Goal: Task Accomplishment & Management: Manage account settings

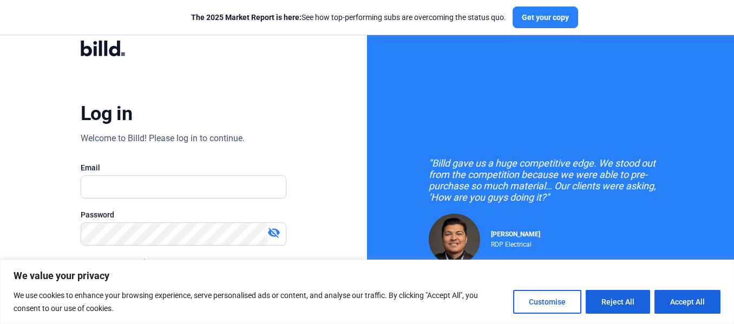
click at [680, 307] on button "Accept All" at bounding box center [688, 302] width 66 height 24
checkbox input "true"
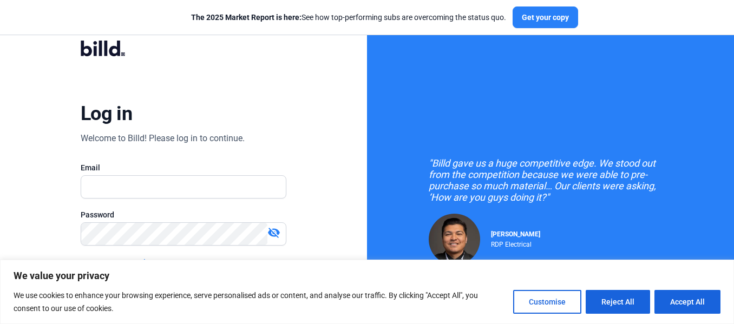
checkbox input "true"
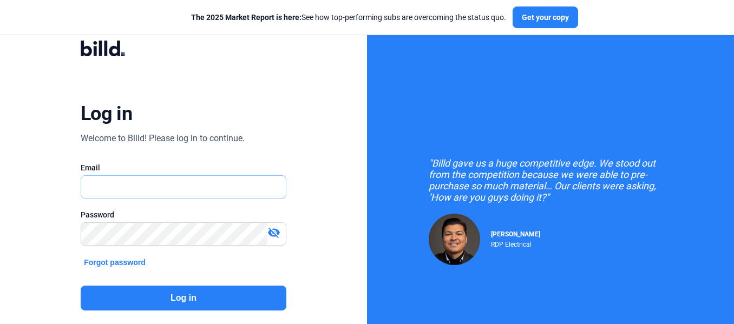
click at [160, 187] on input "text" at bounding box center [183, 187] width 205 height 22
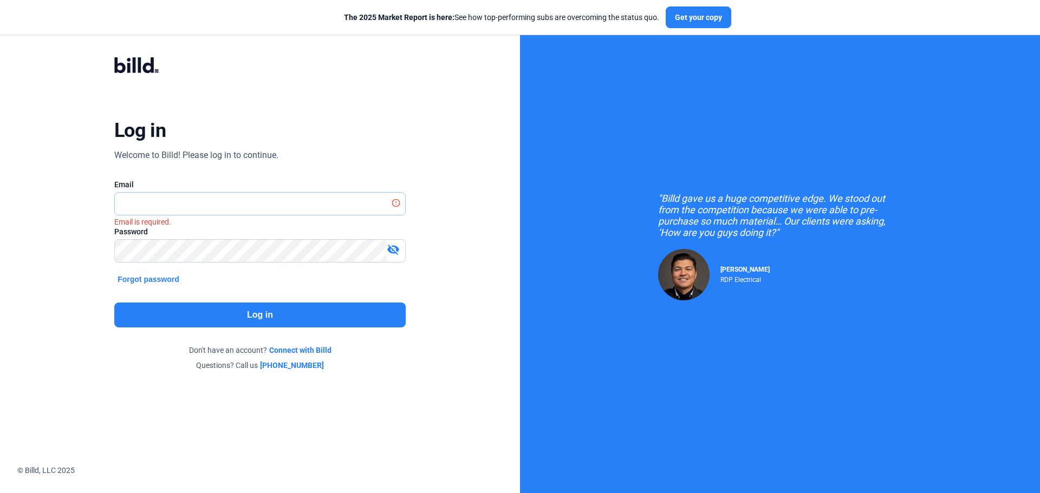
click at [199, 205] on input "text" at bounding box center [254, 204] width 278 height 22
click at [199, 205] on input "text" at bounding box center [260, 204] width 290 height 22
click at [284, 198] on input "text" at bounding box center [260, 204] width 290 height 22
type input "[PERSON_NAME][EMAIL_ADDRESS][DOMAIN_NAME]"
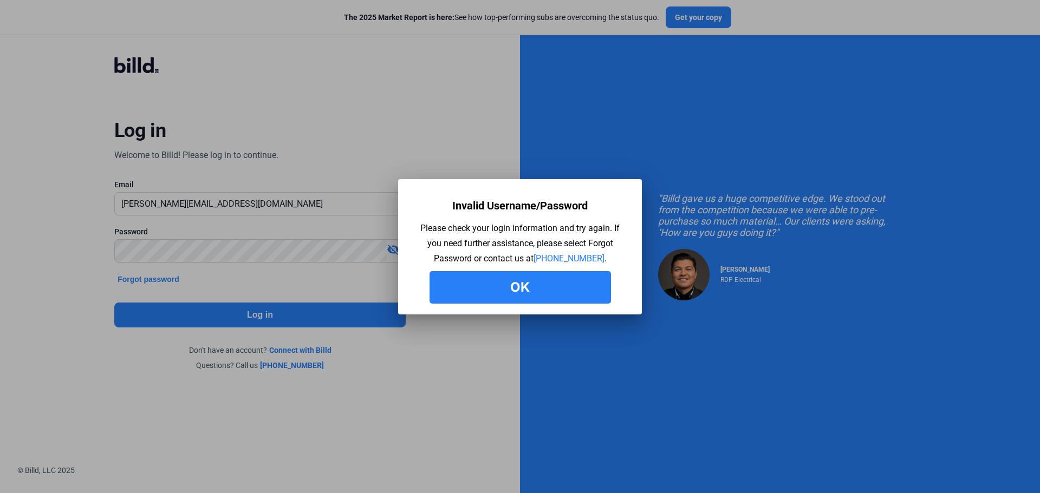
click at [455, 279] on button "Ok" at bounding box center [519, 287] width 181 height 32
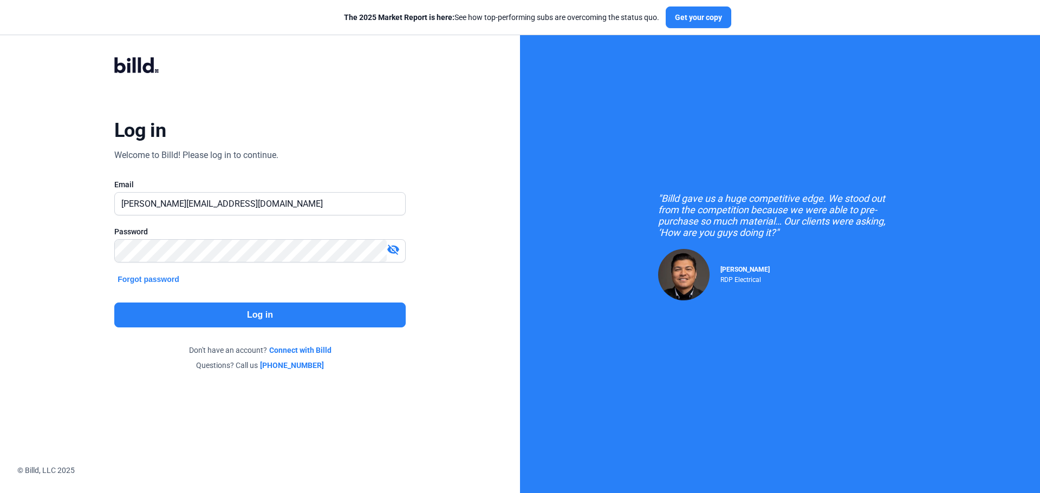
click at [394, 254] on mat-icon "visibility_off" at bounding box center [393, 249] width 13 height 13
click at [237, 315] on button "Log in" at bounding box center [259, 315] width 291 height 25
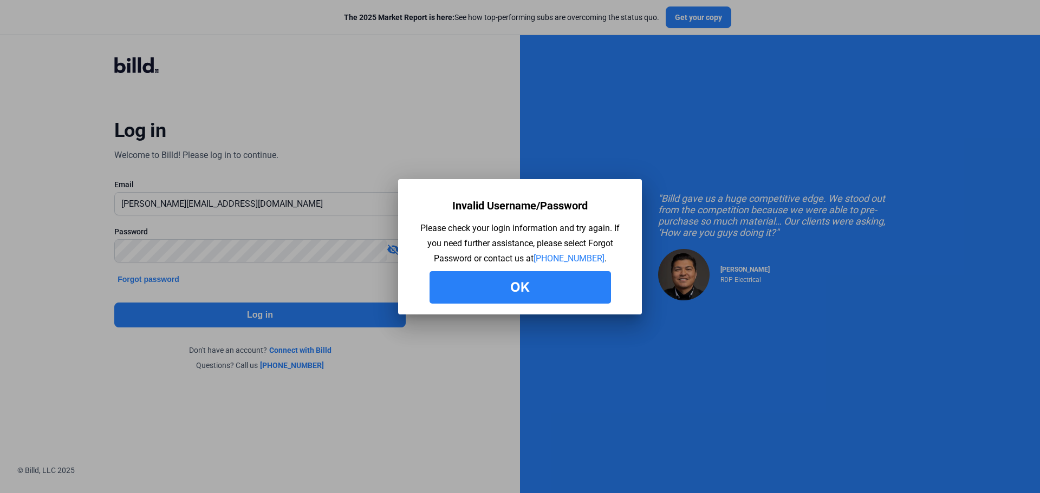
click at [538, 296] on button "Ok" at bounding box center [519, 287] width 181 height 32
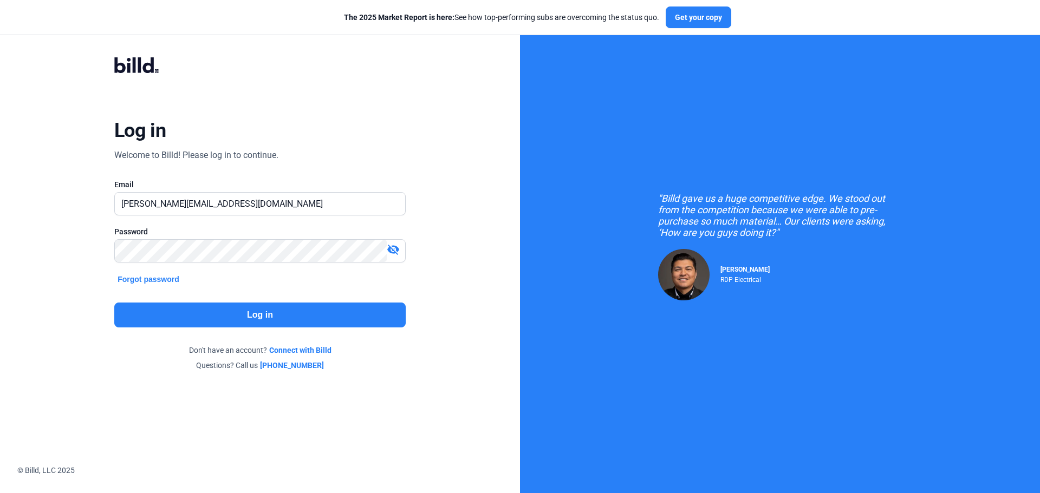
click at [393, 250] on mat-icon "visibility_off" at bounding box center [393, 249] width 13 height 13
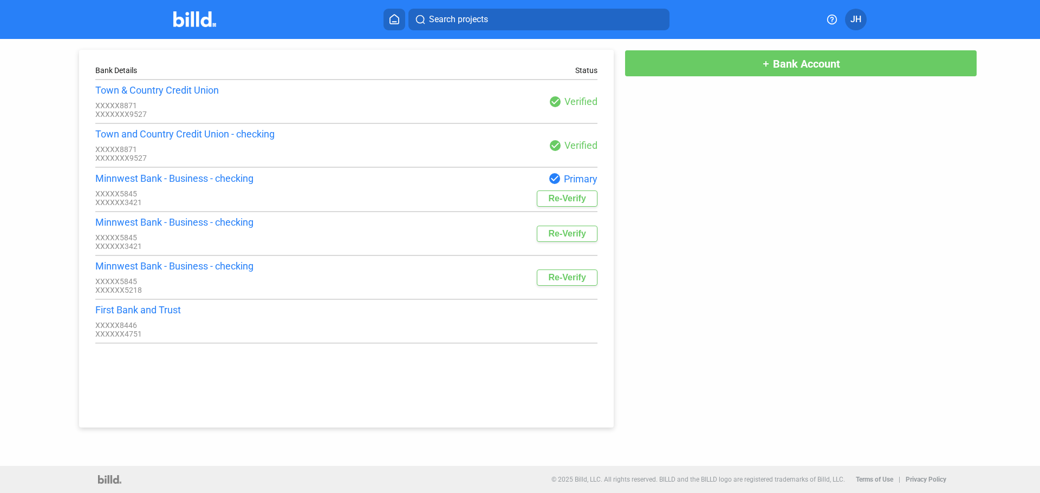
click at [581, 206] on button "Re-Verify" at bounding box center [567, 199] width 60 height 16
click at [431, 199] on div "Re-Verify" at bounding box center [471, 199] width 251 height 16
click at [564, 236] on button "Re-Verify" at bounding box center [567, 234] width 60 height 16
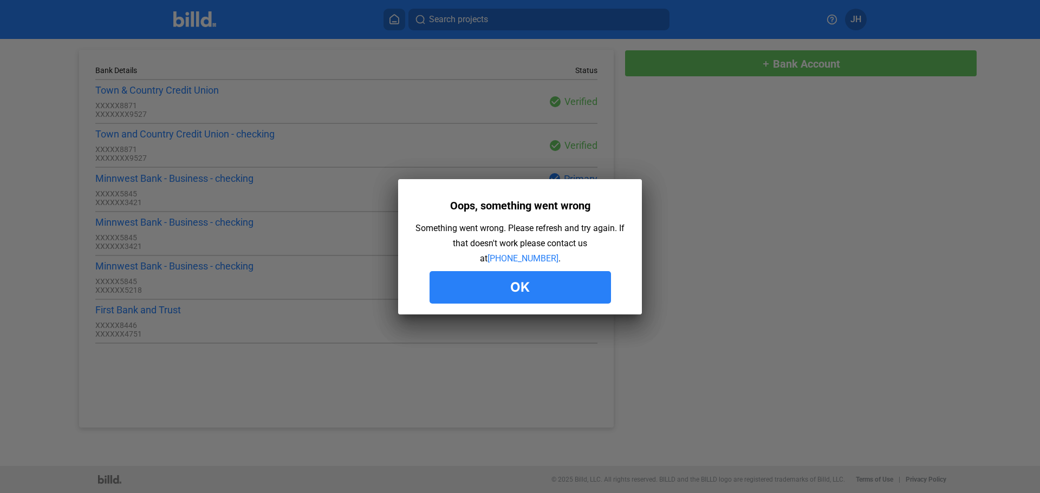
click at [734, 67] on div at bounding box center [520, 246] width 1040 height 493
click at [585, 289] on button "Ok" at bounding box center [519, 287] width 181 height 32
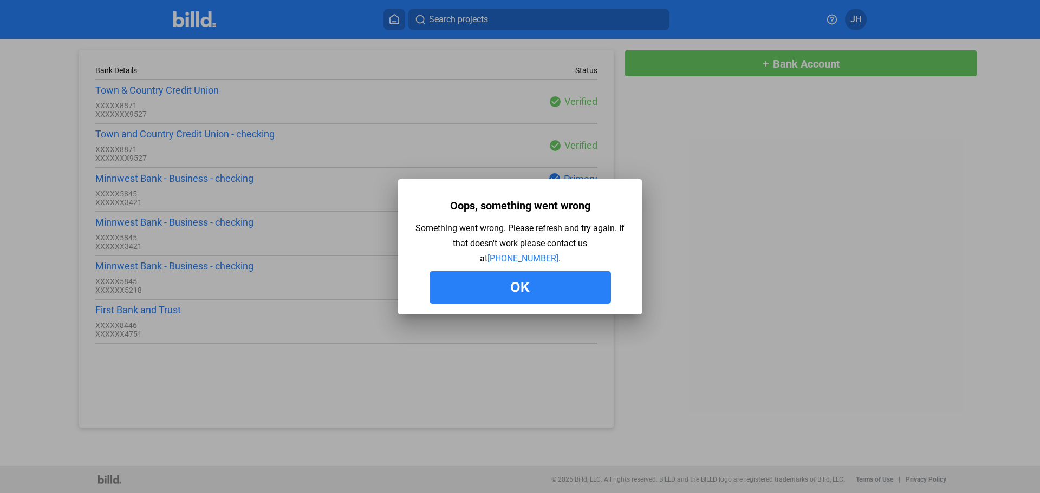
click at [543, 294] on button "Ok" at bounding box center [519, 287] width 181 height 32
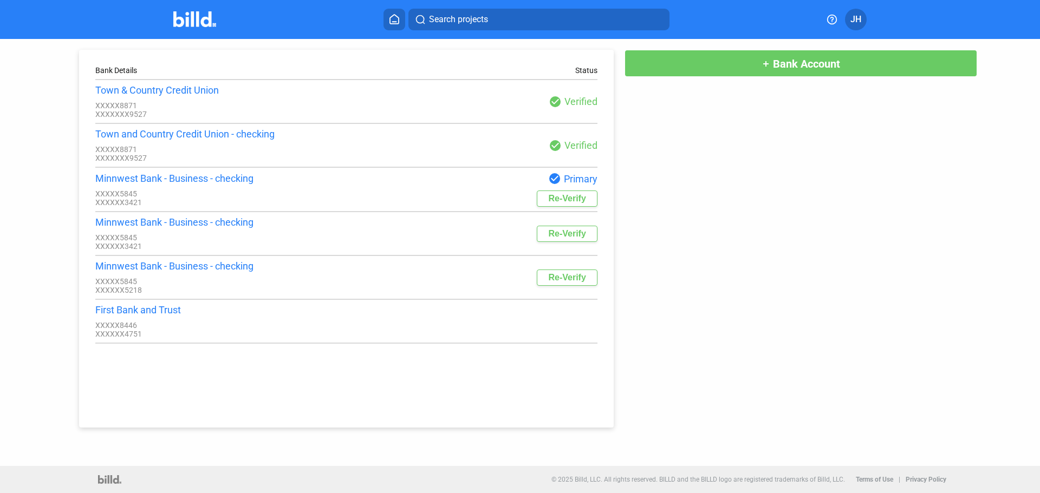
click at [734, 67] on button "add Bank Account" at bounding box center [800, 63] width 353 height 27
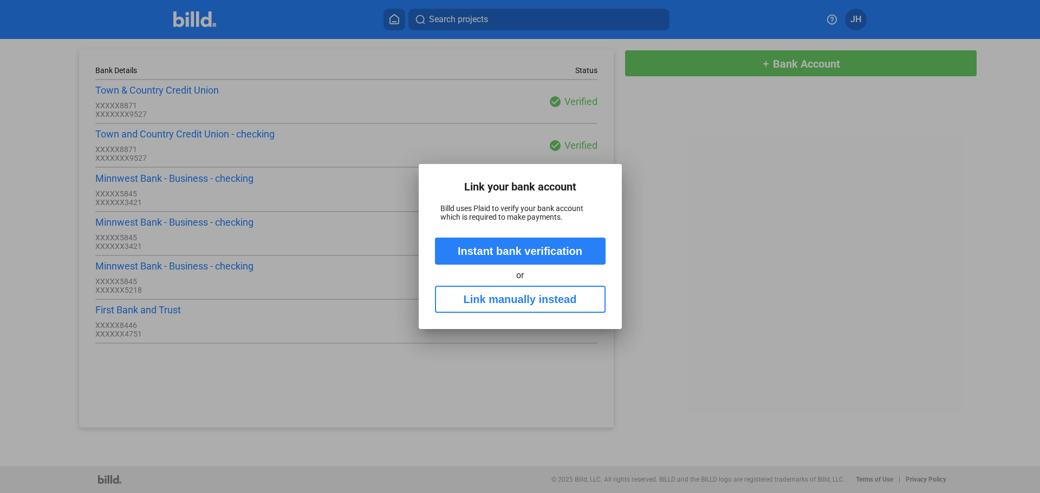
click at [533, 250] on button "Instant bank verification" at bounding box center [520, 251] width 171 height 27
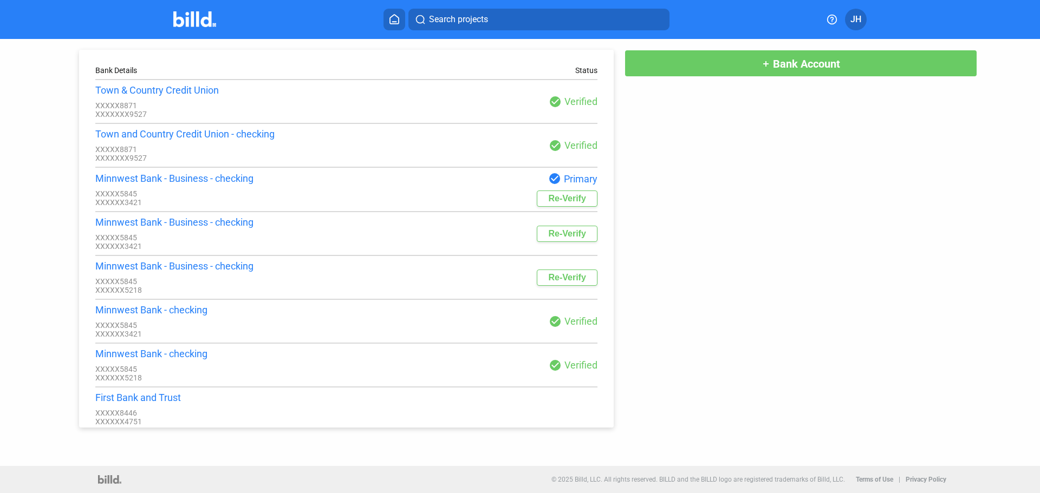
click at [462, 312] on div "Minnwest Bank - checking XXXXX5845 XXXXXX3421 check_circle Verified" at bounding box center [346, 321] width 502 height 34
click at [191, 324] on div "XXXXX5845" at bounding box center [220, 325] width 251 height 9
click at [395, 22] on icon at bounding box center [394, 19] width 9 height 9
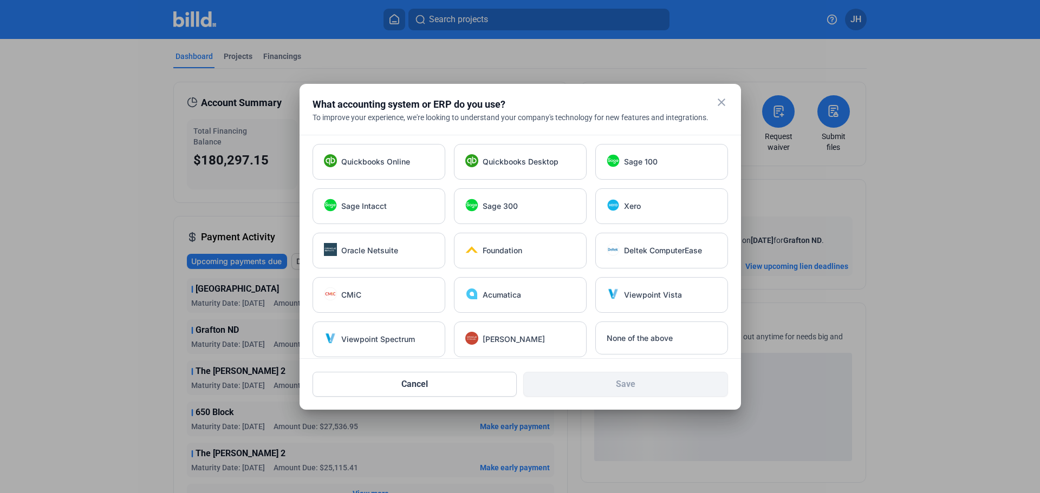
click at [720, 101] on mat-icon "close" at bounding box center [721, 102] width 13 height 13
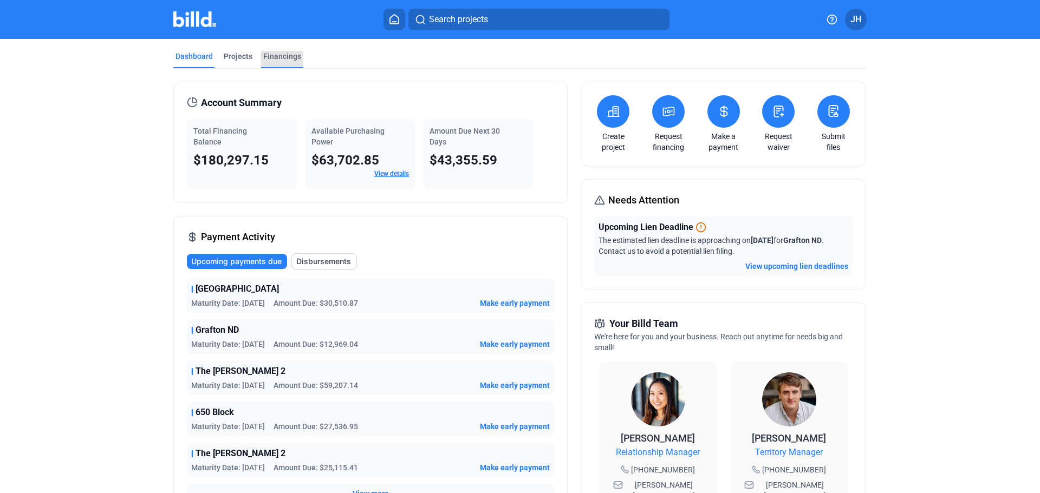
click at [294, 52] on div "Financings" at bounding box center [282, 56] width 38 height 11
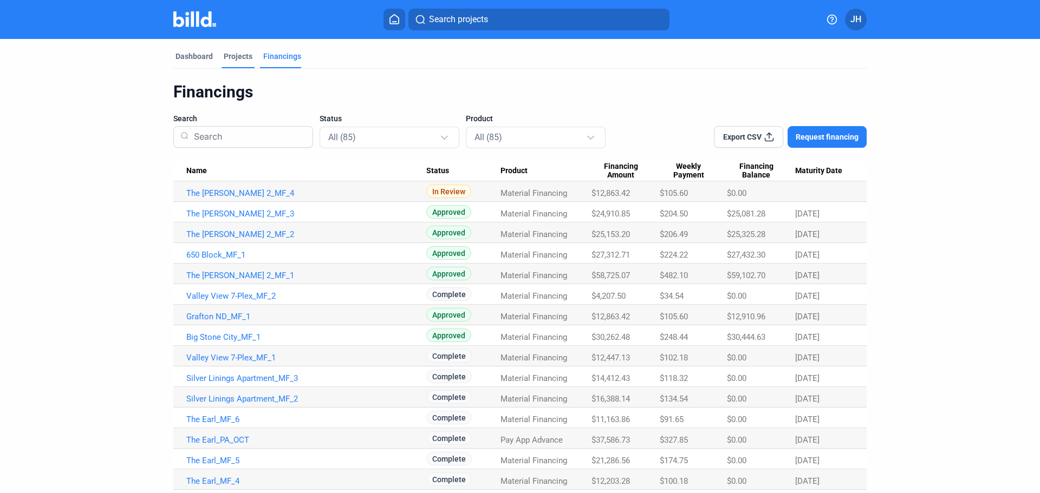
click at [230, 57] on div "Projects" at bounding box center [238, 56] width 29 height 11
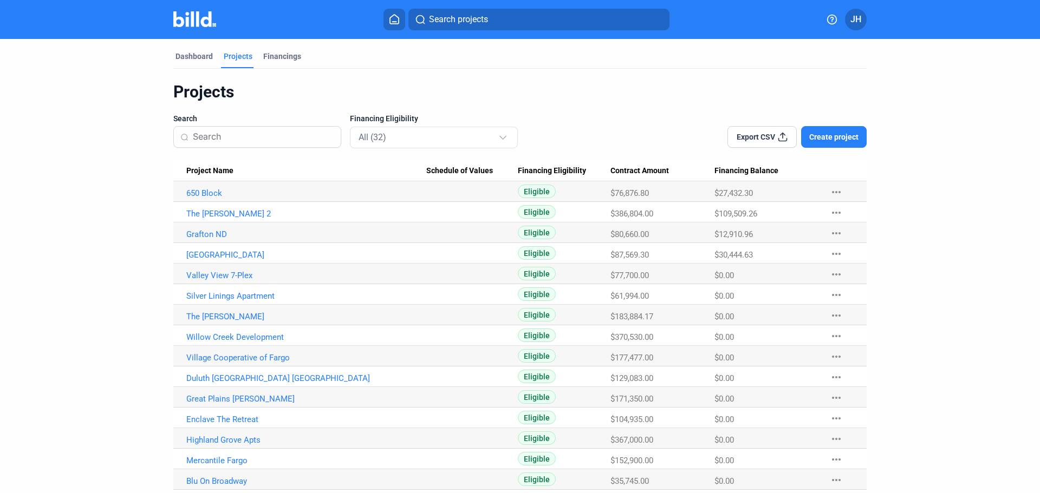
click at [734, 19] on span "JH" at bounding box center [855, 19] width 11 height 13
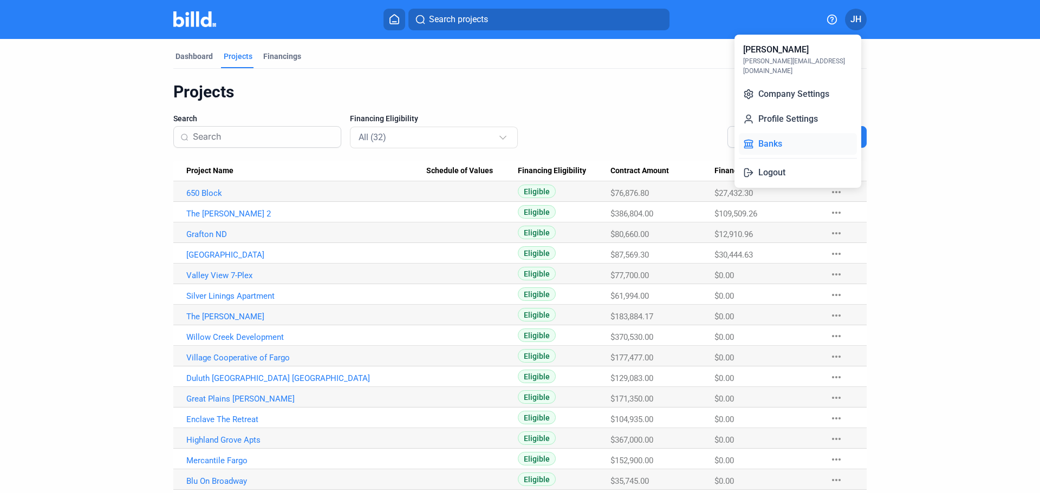
click at [734, 134] on button "Banks" at bounding box center [798, 144] width 118 height 22
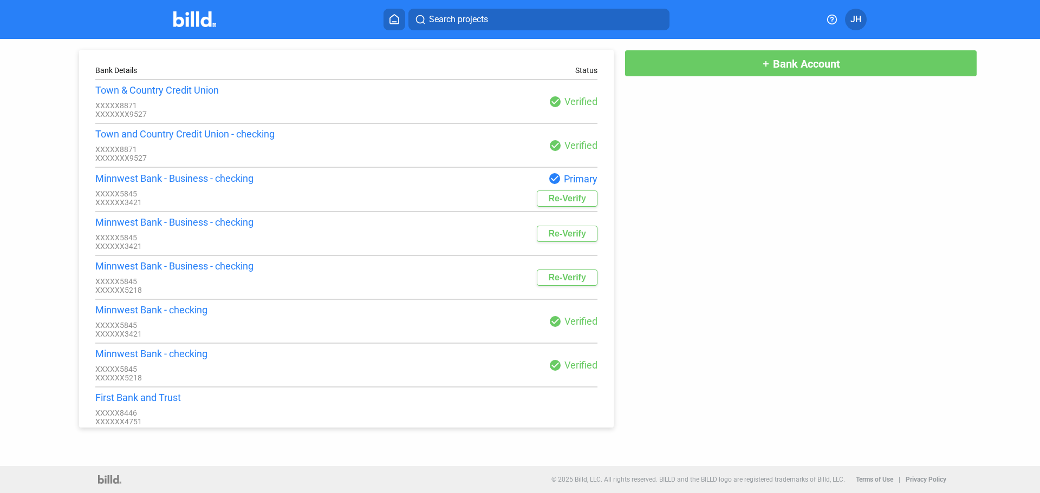
click at [219, 324] on div "Minnwest Bank - checking XXXXX5845 XXXXXX3421" at bounding box center [220, 321] width 251 height 34
click at [187, 314] on div "Minnwest Bank - checking" at bounding box center [220, 309] width 251 height 11
click at [128, 324] on div "XXXXX5845" at bounding box center [220, 325] width 251 height 9
click at [211, 324] on div "XXXXXX3421" at bounding box center [220, 334] width 251 height 9
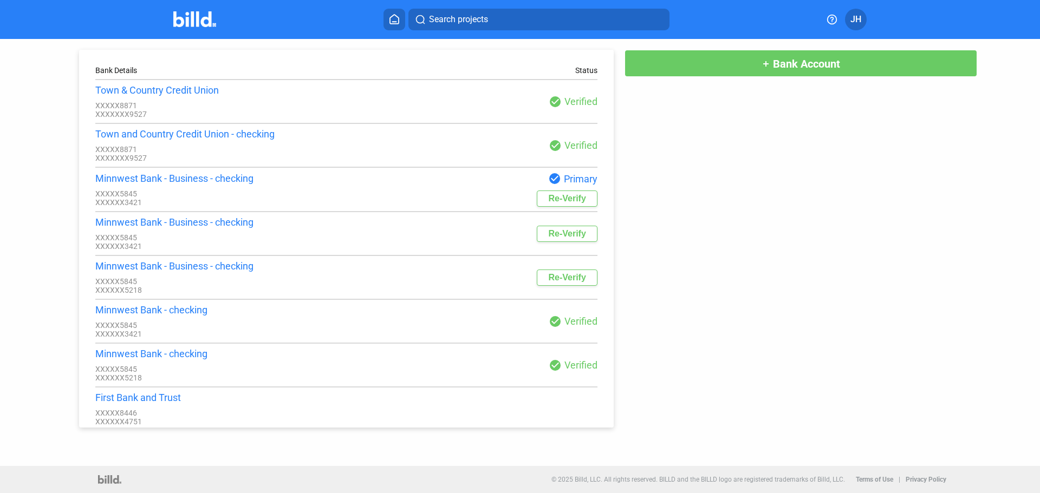
click at [563, 324] on div "check_circle Verified" at bounding box center [471, 321] width 251 height 13
click at [548, 179] on mat-icon "check_circle" at bounding box center [554, 178] width 13 height 13
click at [734, 17] on span "JH" at bounding box center [855, 19] width 11 height 13
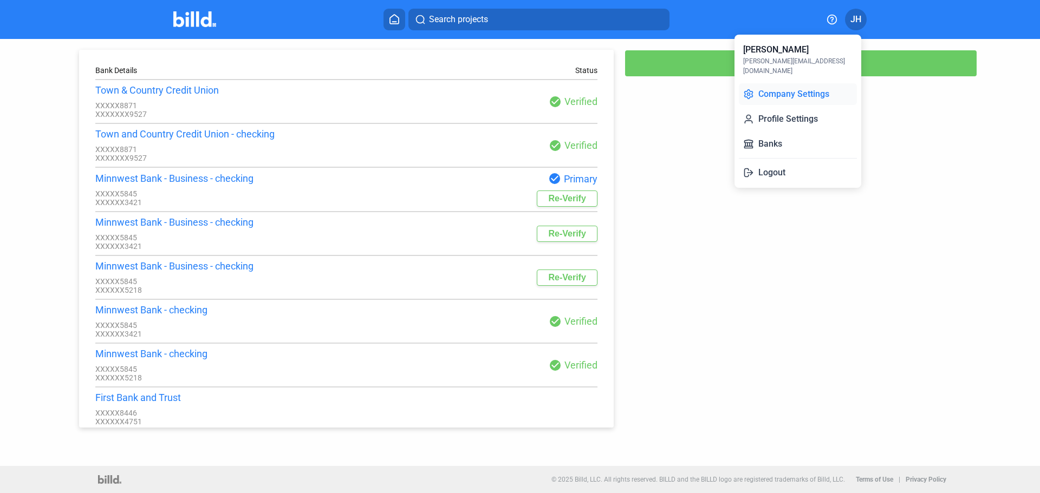
click at [734, 87] on button "Company Settings" at bounding box center [798, 94] width 118 height 22
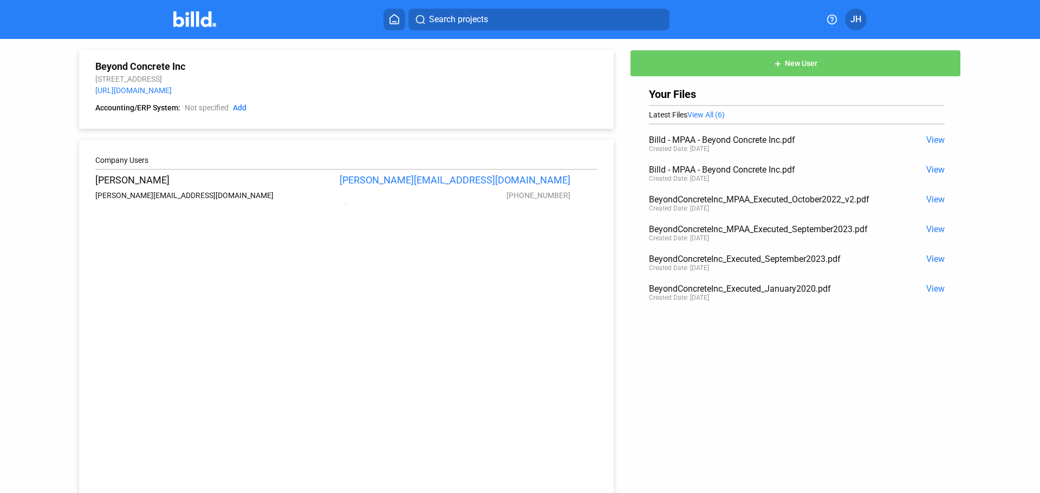
click at [734, 15] on span "JH" at bounding box center [855, 19] width 11 height 13
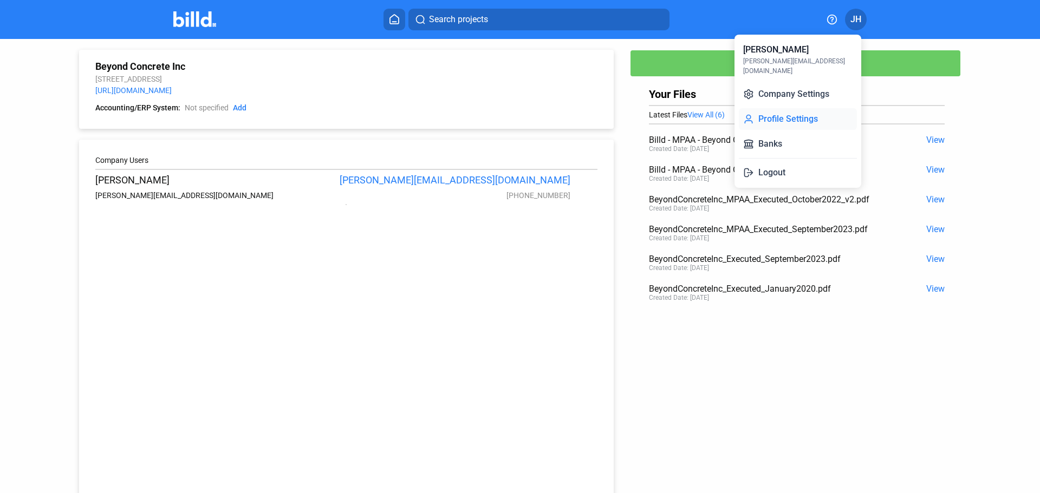
click at [734, 108] on button "Profile Settings" at bounding box center [798, 119] width 118 height 22
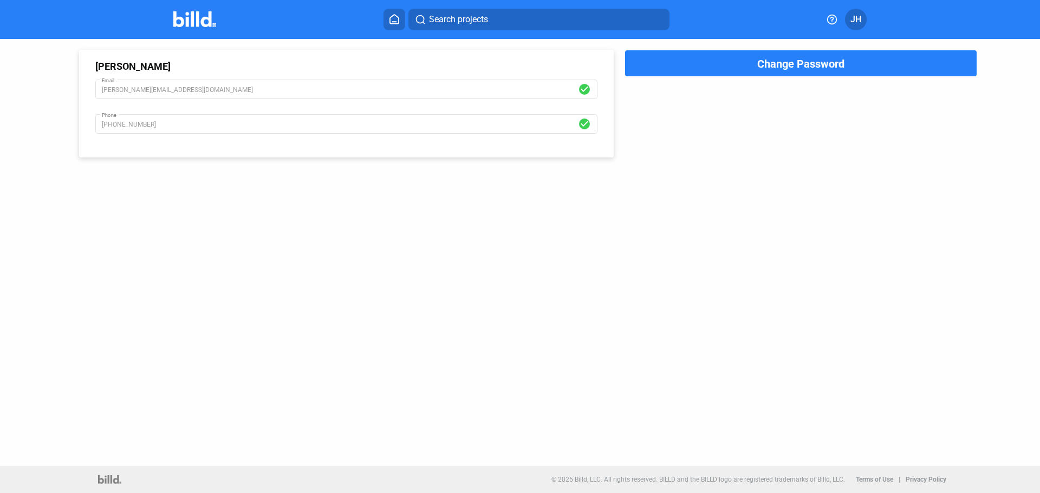
click at [734, 21] on span "JH" at bounding box center [855, 19] width 11 height 13
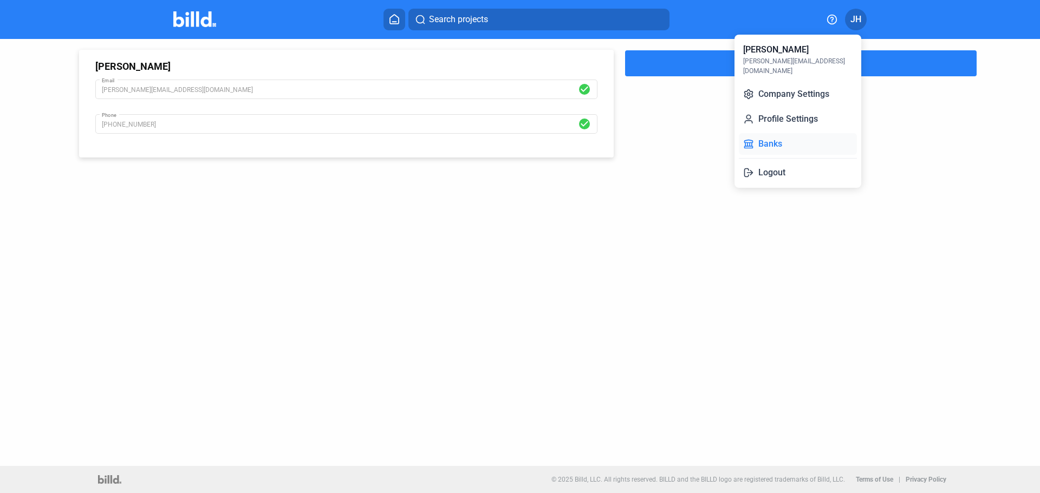
click at [734, 137] on button "Banks" at bounding box center [798, 144] width 118 height 22
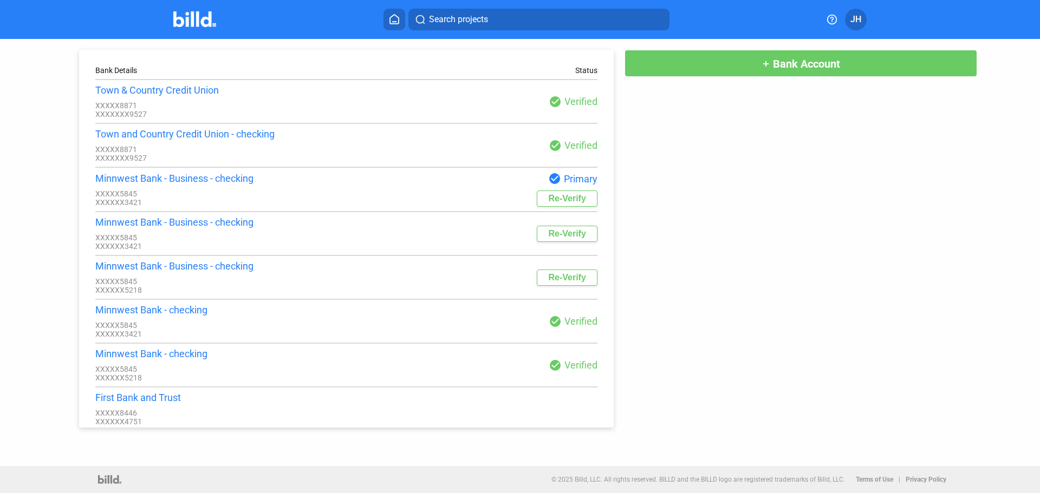
click at [548, 183] on mat-icon "check_circle" at bounding box center [554, 178] width 13 height 13
click at [157, 184] on div "Minnwest Bank - Business - checking" at bounding box center [220, 178] width 251 height 11
click at [580, 68] on div "Status" at bounding box center [586, 70] width 22 height 9
click at [393, 18] on icon at bounding box center [394, 19] width 11 height 10
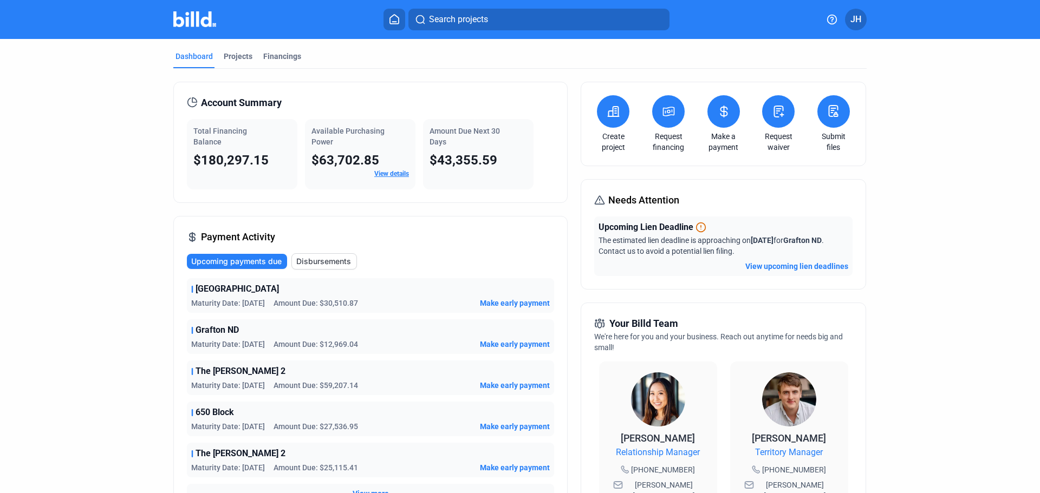
click at [734, 25] on button "JH" at bounding box center [856, 20] width 22 height 22
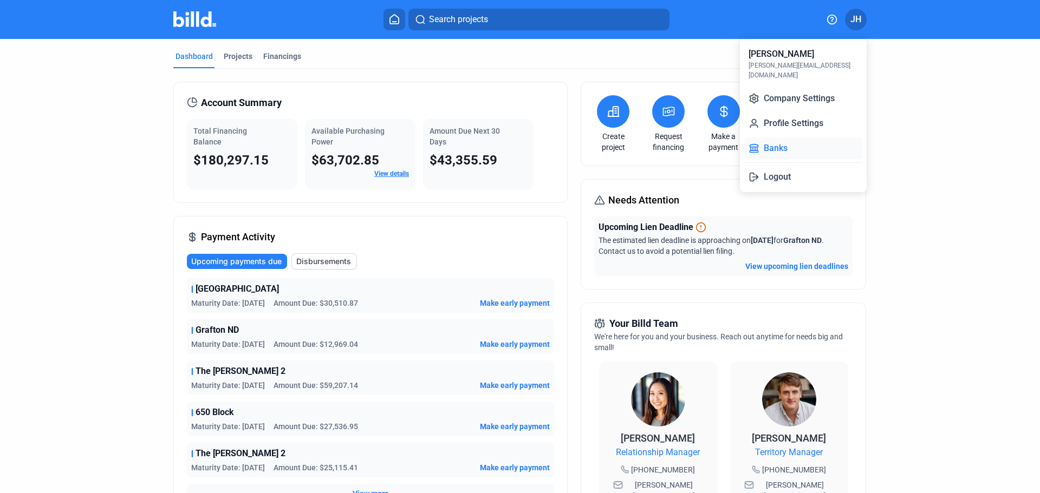
click at [734, 139] on button "Banks" at bounding box center [803, 149] width 118 height 22
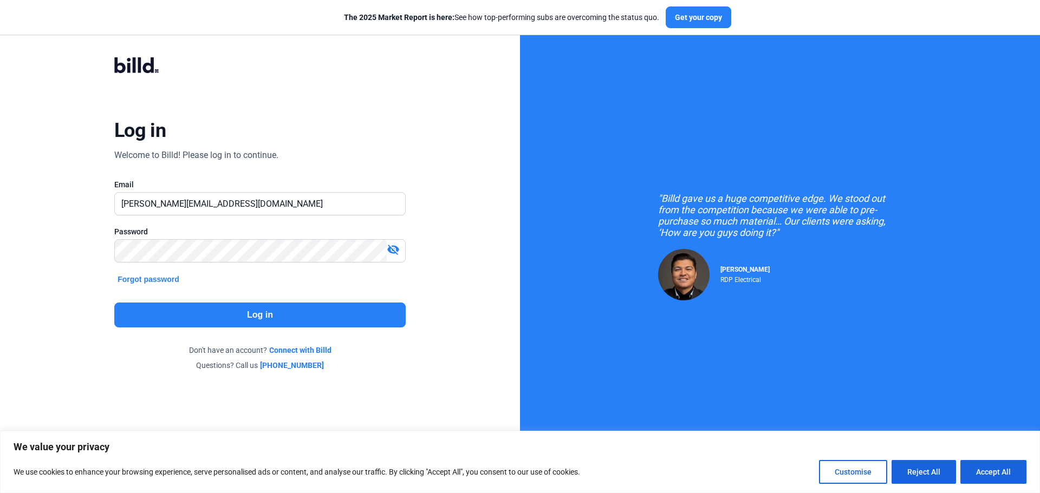
click at [250, 314] on button "Log in" at bounding box center [259, 315] width 291 height 25
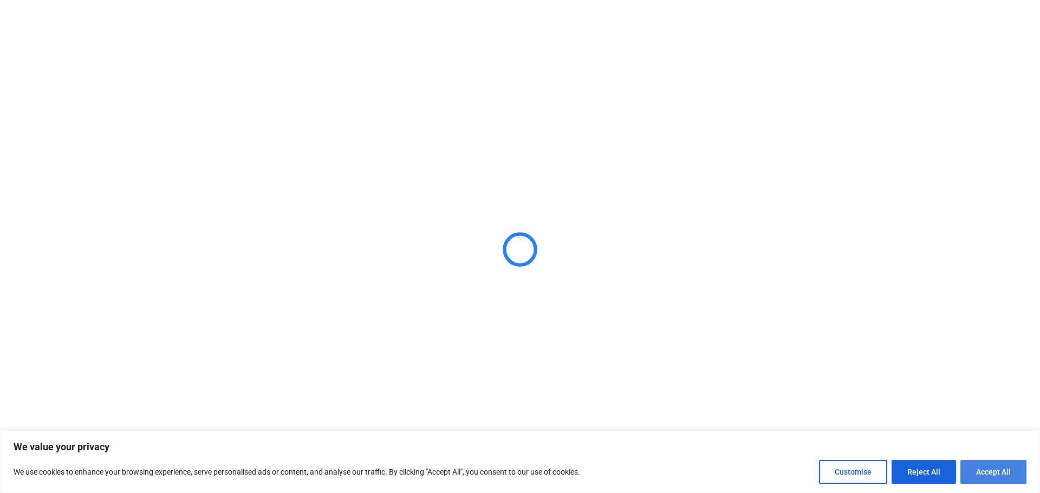
click at [1000, 473] on button "Accept All" at bounding box center [993, 472] width 66 height 24
checkbox input "true"
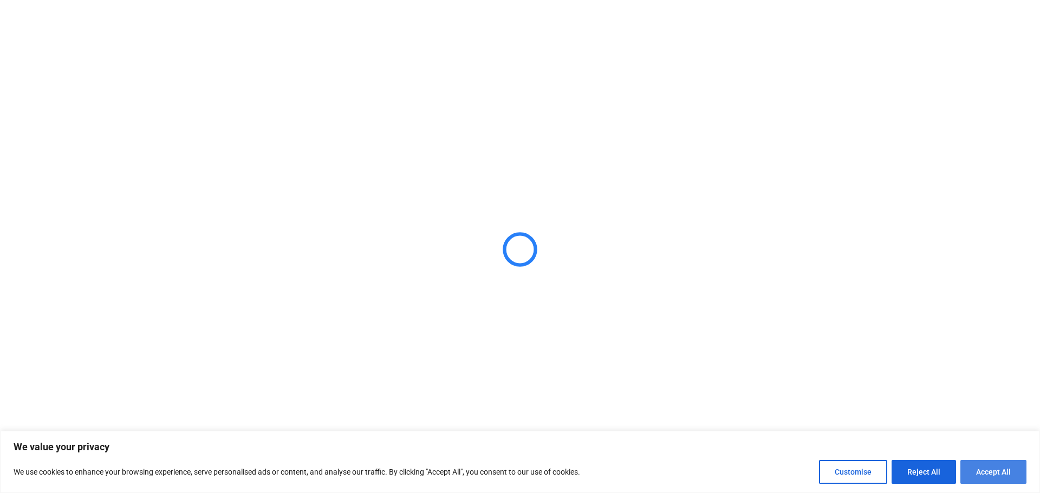
checkbox input "true"
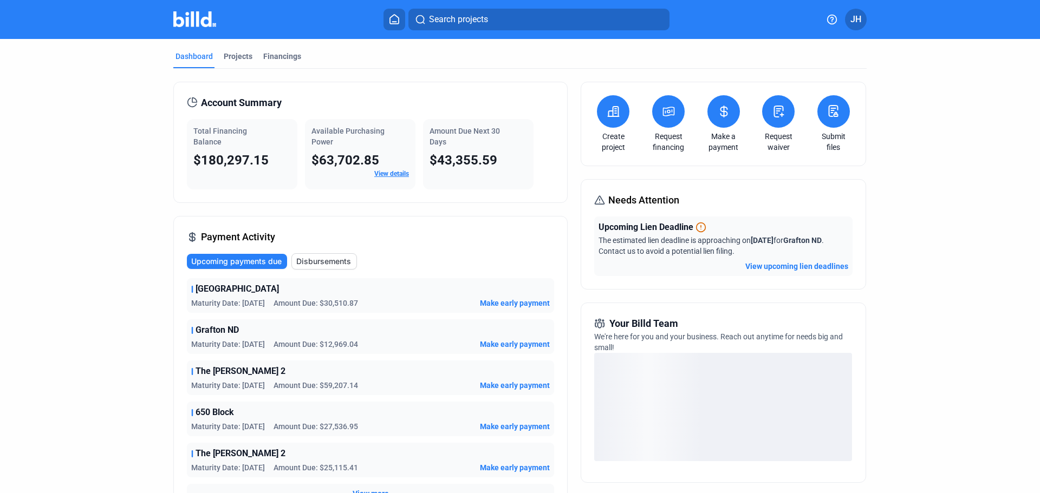
click at [719, 121] on button at bounding box center [723, 111] width 32 height 32
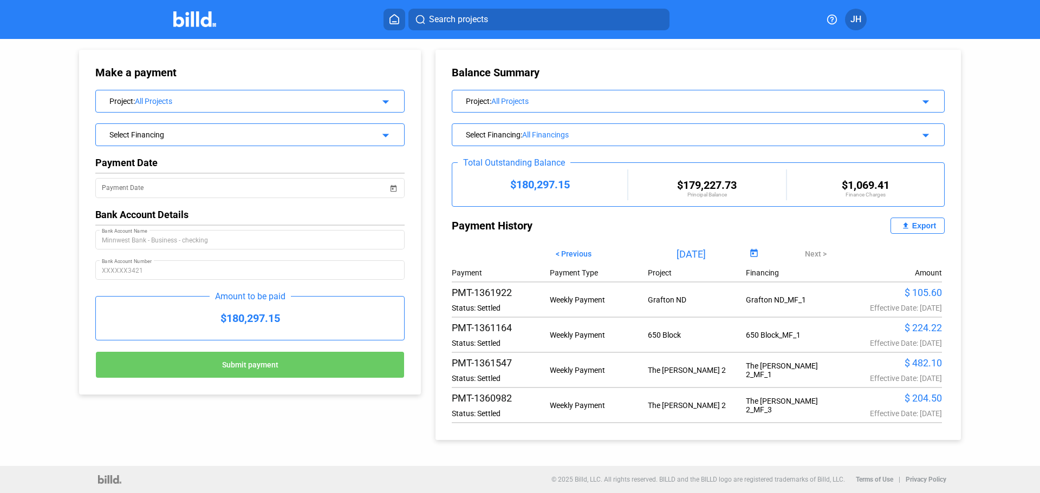
click at [379, 137] on mat-icon "arrow_drop_down" at bounding box center [383, 133] width 13 height 13
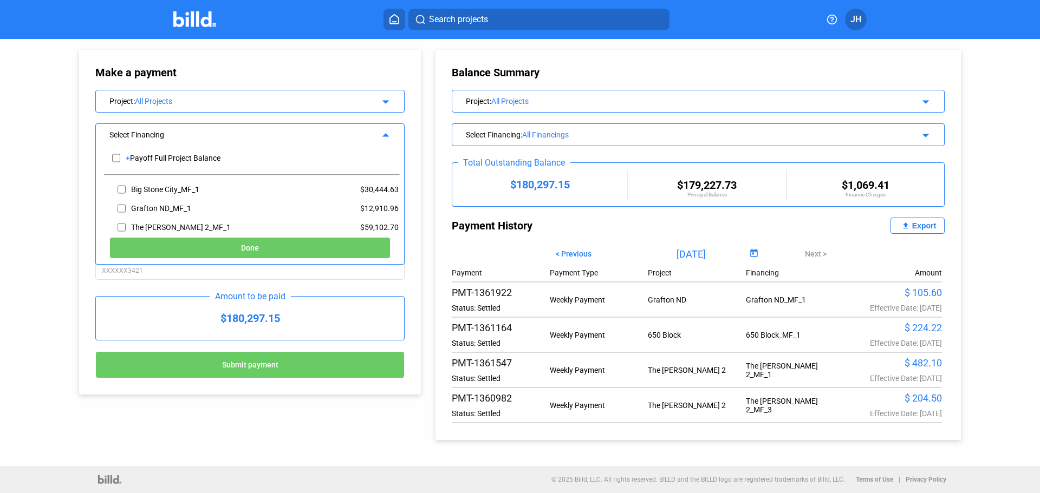
click at [380, 135] on mat-icon "arrow_drop_up" at bounding box center [383, 133] width 13 height 13
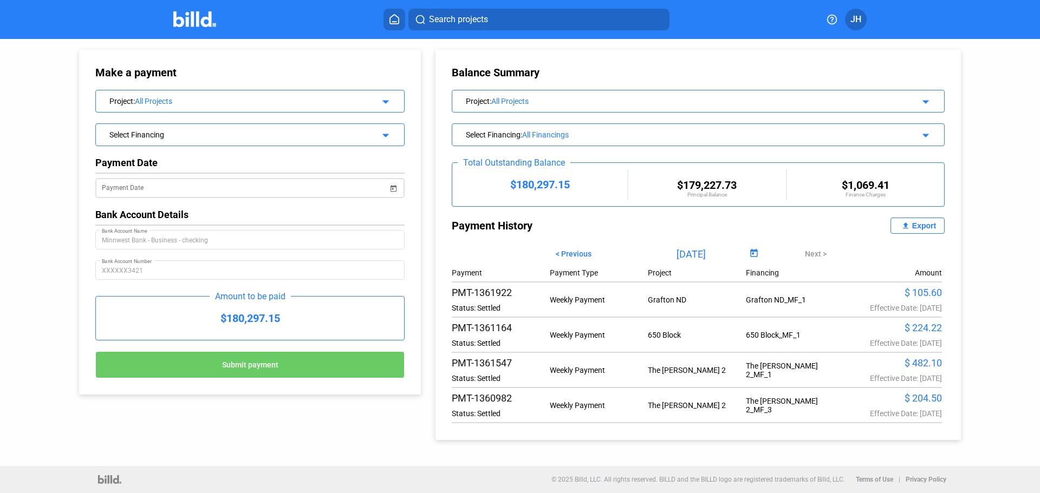
click at [382, 190] on span "Open calendar" at bounding box center [393, 182] width 26 height 26
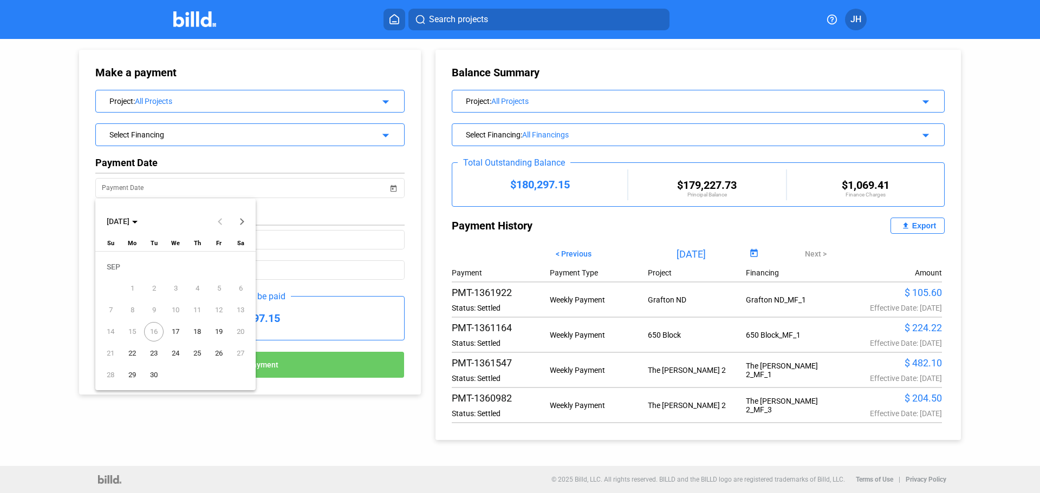
click at [177, 331] on span "17" at bounding box center [175, 331] width 19 height 19
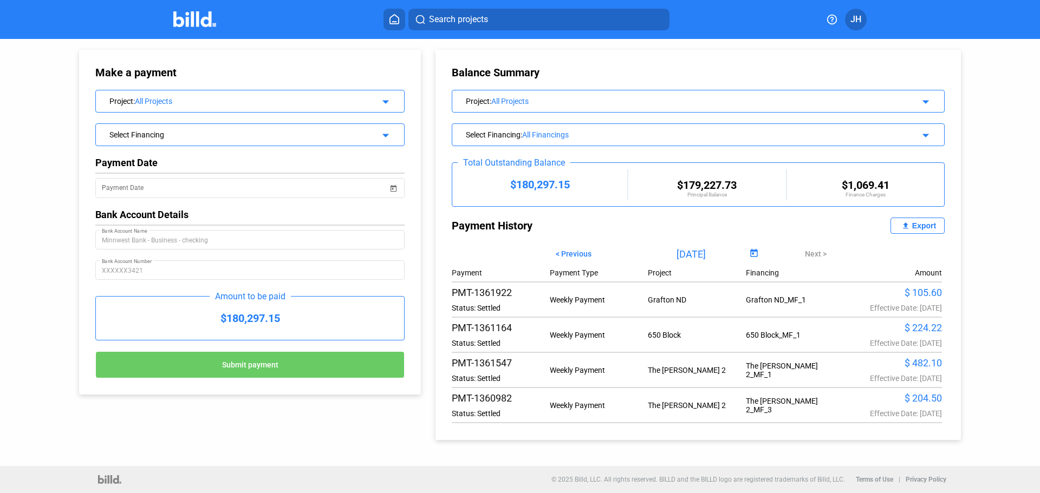
type input "09/17/2025"
click at [374, 131] on div "Select Financing arrow_drop_down" at bounding box center [250, 133] width 308 height 19
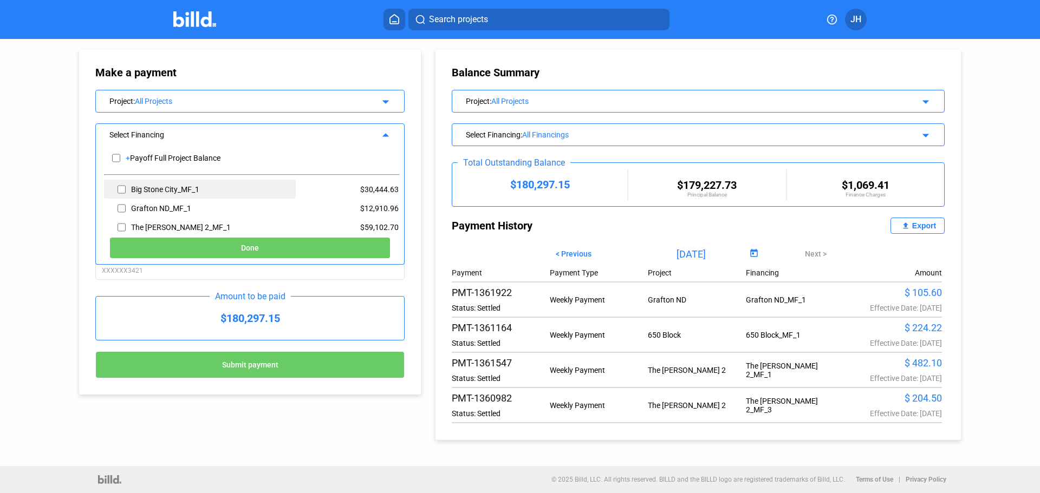
click at [267, 197] on div "Big Stone City_MF_1" at bounding box center [200, 189] width 192 height 19
click at [121, 187] on input "checkbox" at bounding box center [122, 189] width 8 height 16
checkbox input "true"
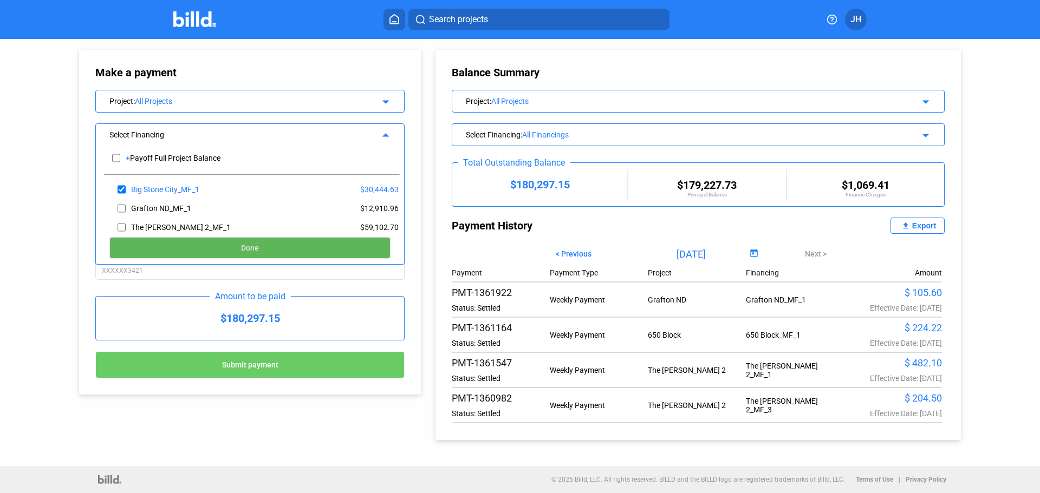
click at [330, 241] on button "Done" at bounding box center [249, 248] width 281 height 22
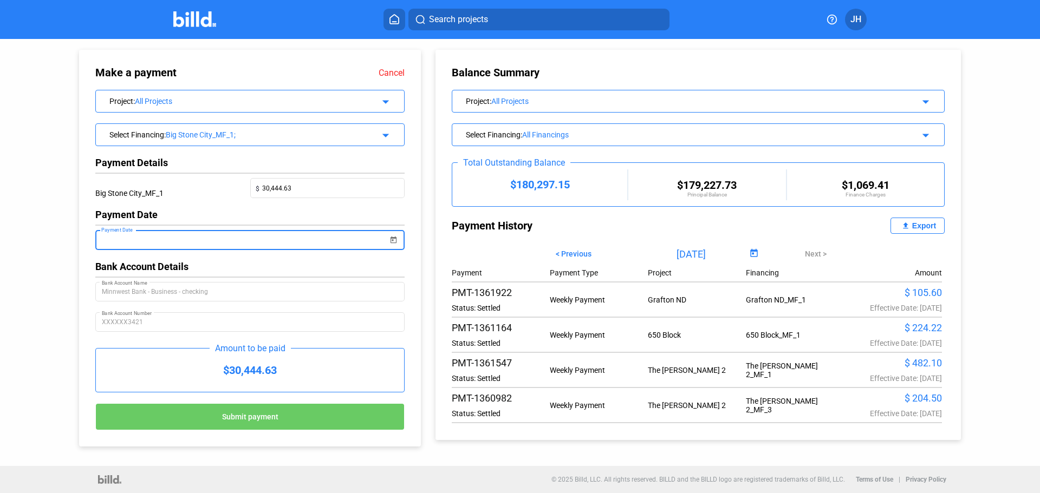
click at [224, 242] on input "Payment Date" at bounding box center [245, 240] width 286 height 13
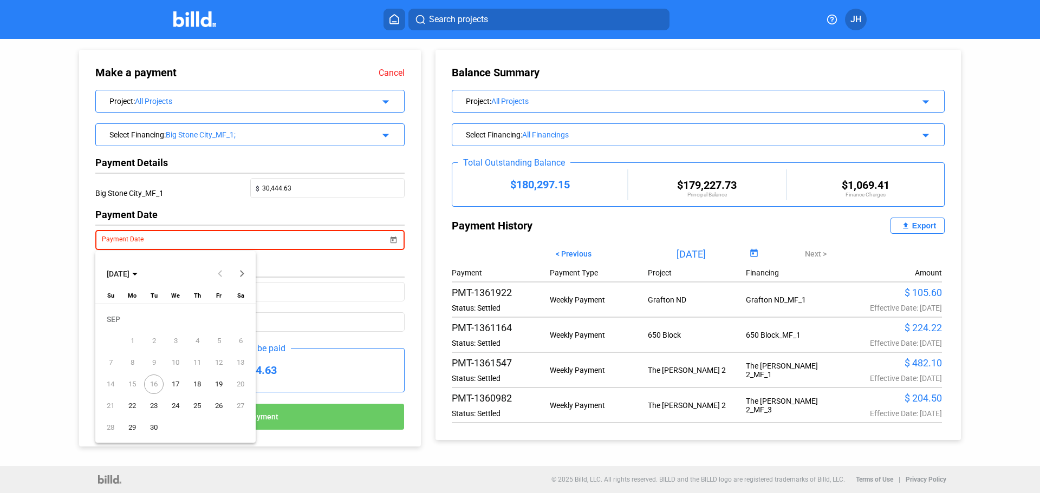
click at [178, 383] on span "17" at bounding box center [175, 384] width 19 height 19
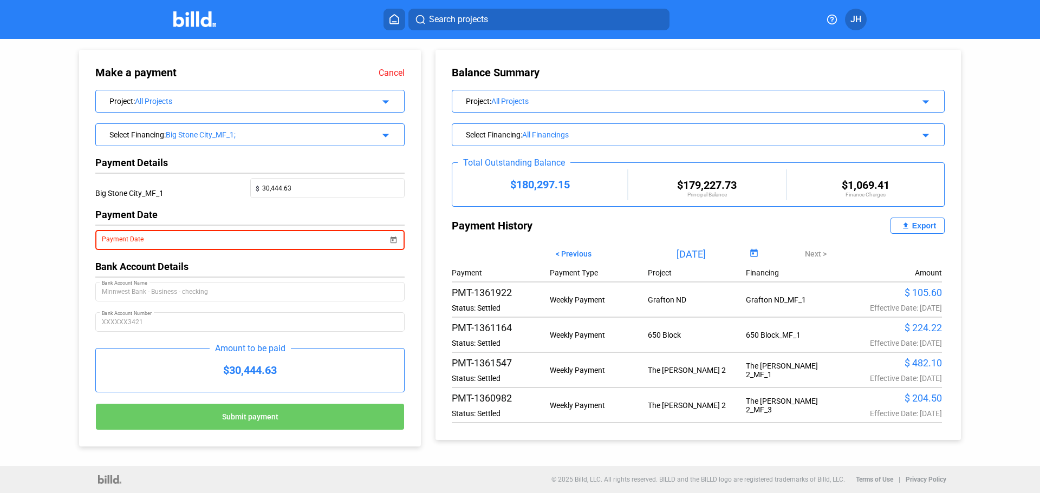
type input "09/17/2025"
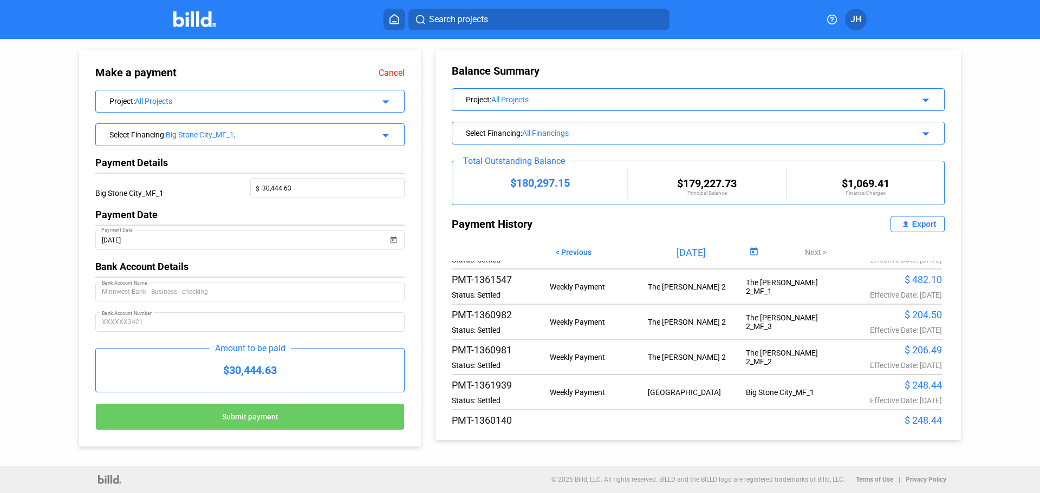
scroll to position [108, 0]
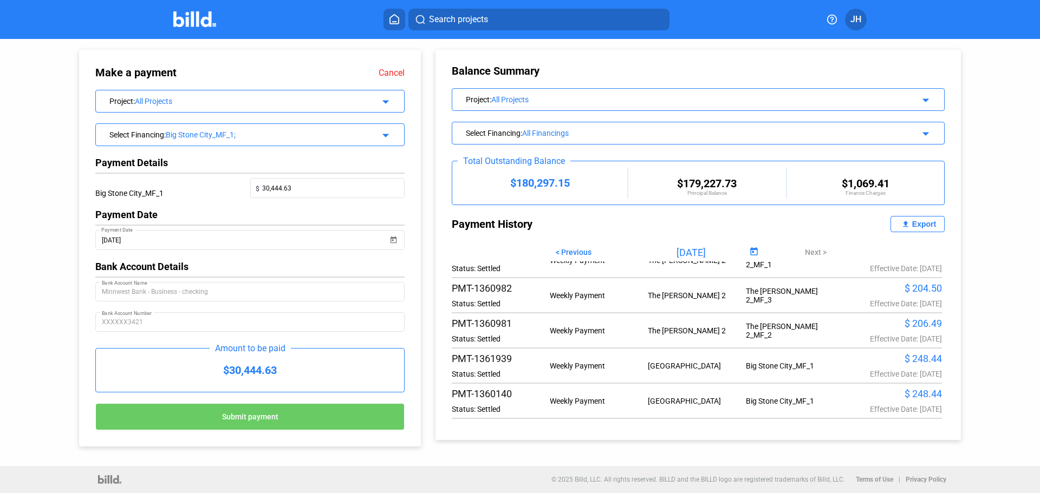
click at [393, 71] on link "Cancel" at bounding box center [392, 73] width 26 height 10
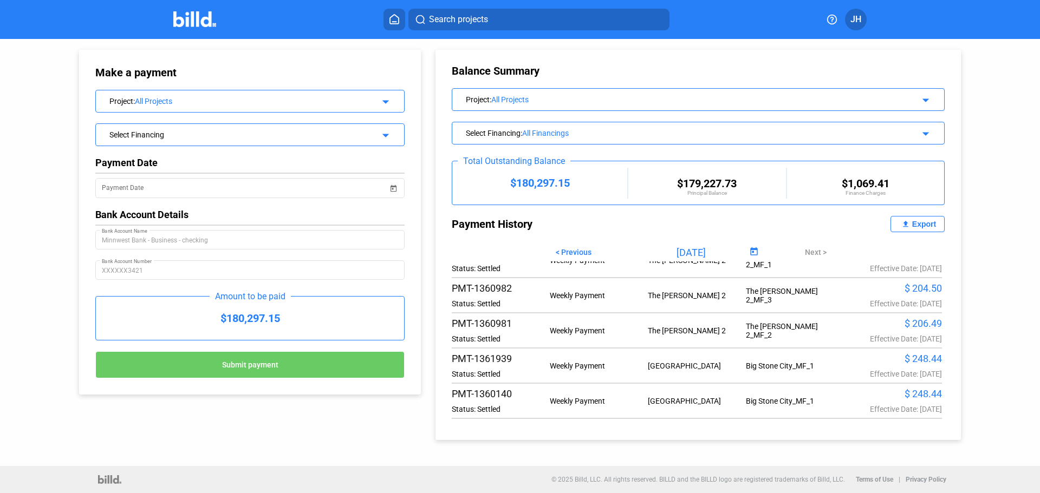
click at [392, 19] on icon at bounding box center [394, 19] width 11 height 10
